Goal: Information Seeking & Learning: Learn about a topic

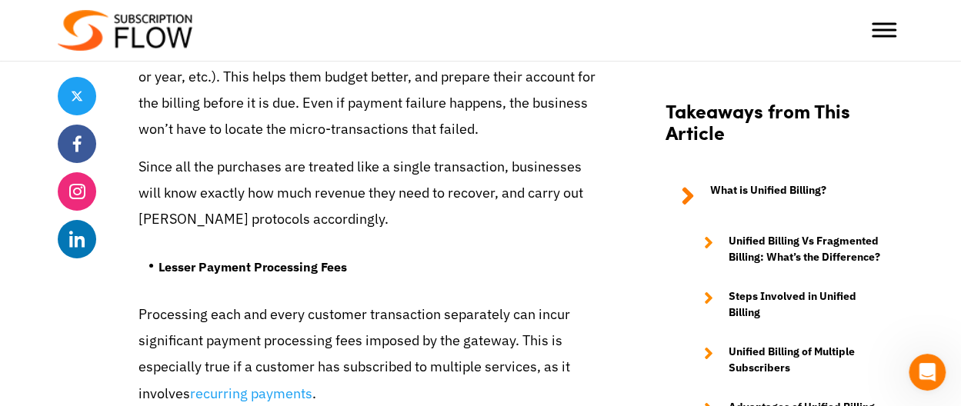
scroll to position [5620, 0]
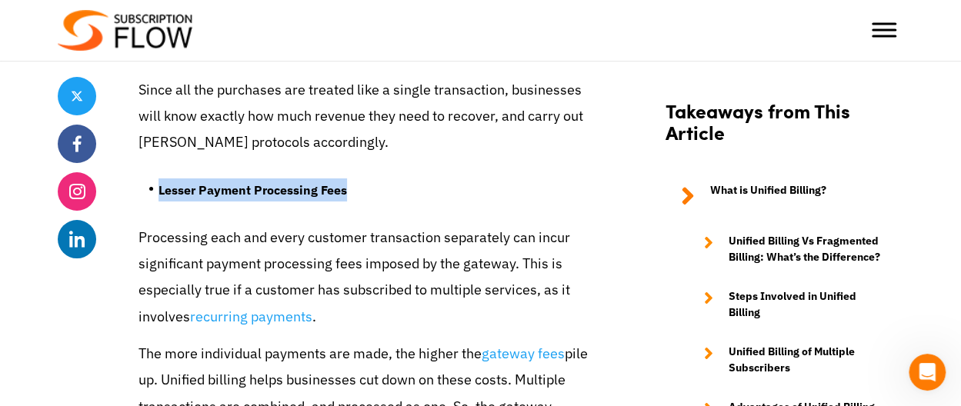
drag, startPoint x: 372, startPoint y: 119, endPoint x: 158, endPoint y: 112, distance: 214.7
click at [158, 178] on li "Lesser Payment Processing Fees" at bounding box center [380, 193] width 445 height 31
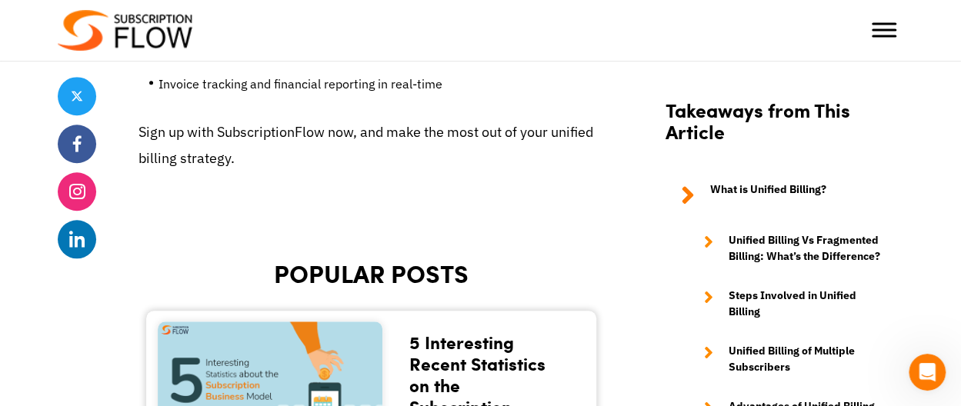
scroll to position [6389, 0]
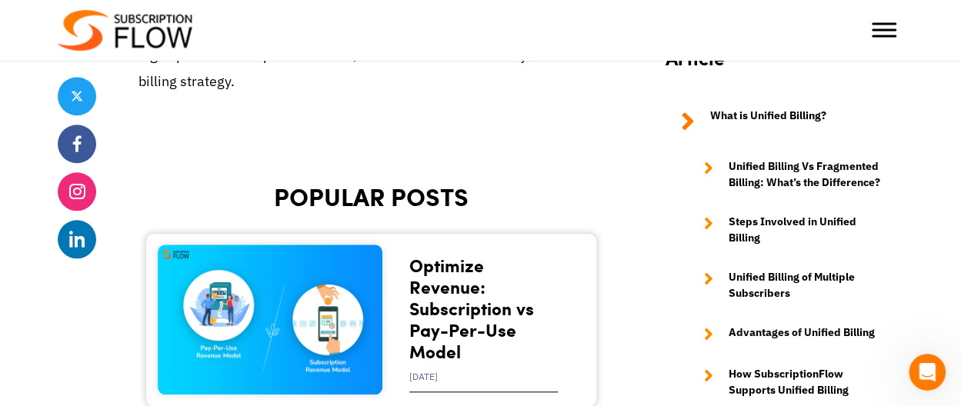
click at [0, 0] on span at bounding box center [0, 0] width 0 height 0
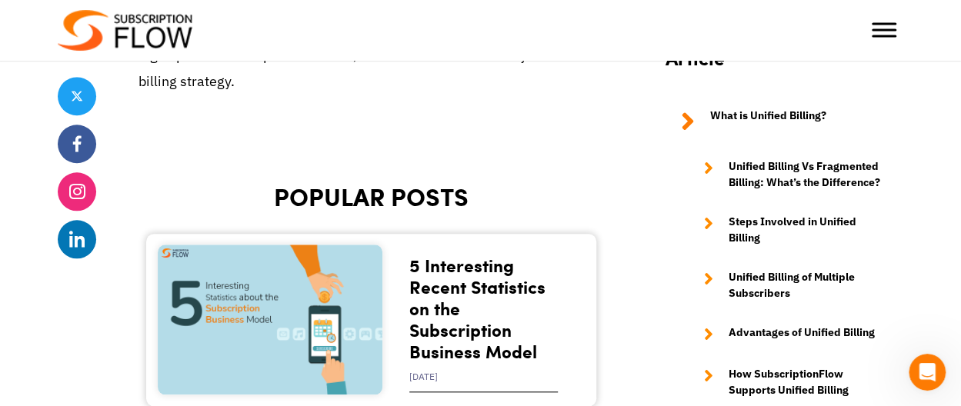
click at [0, 0] on span at bounding box center [0, 0] width 0 height 0
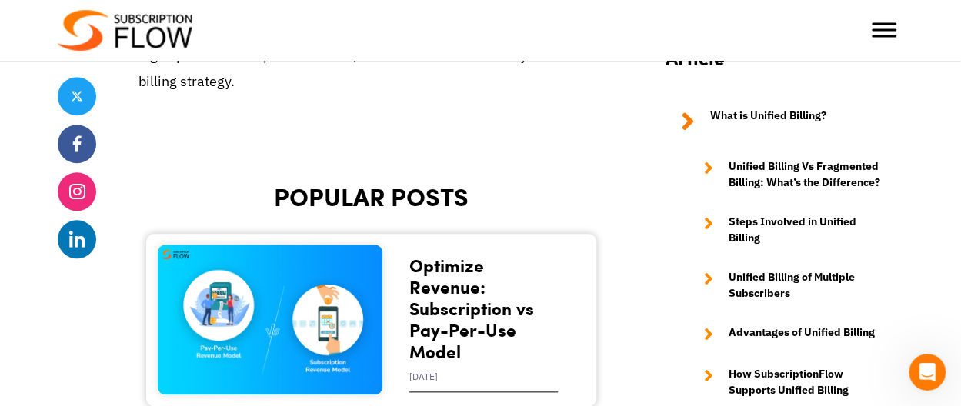
click at [0, 0] on span at bounding box center [0, 0] width 0 height 0
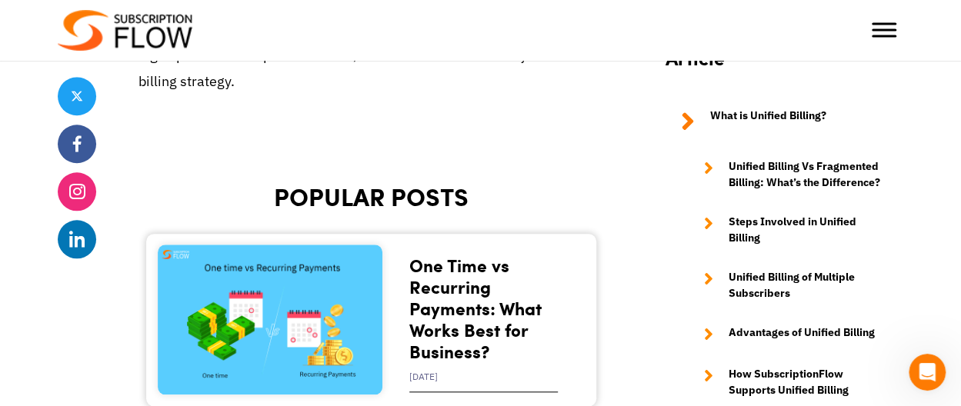
click at [0, 0] on span at bounding box center [0, 0] width 0 height 0
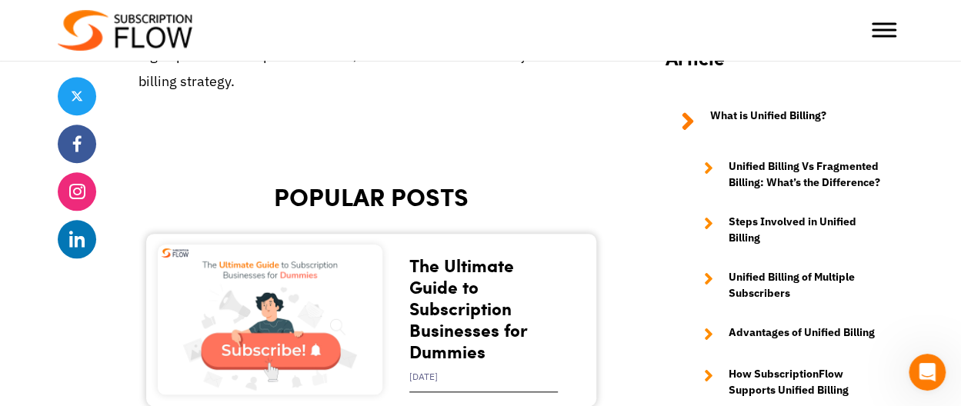
click at [0, 0] on span at bounding box center [0, 0] width 0 height 0
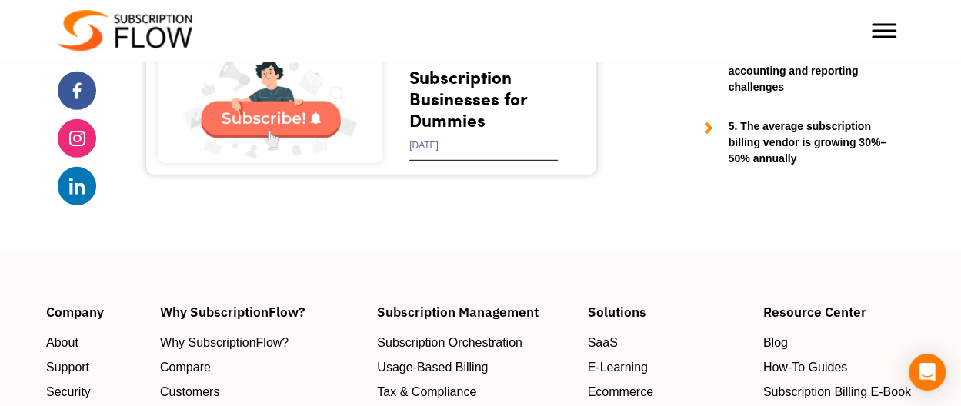
scroll to position [5077, 0]
